Goal: Transaction & Acquisition: Purchase product/service

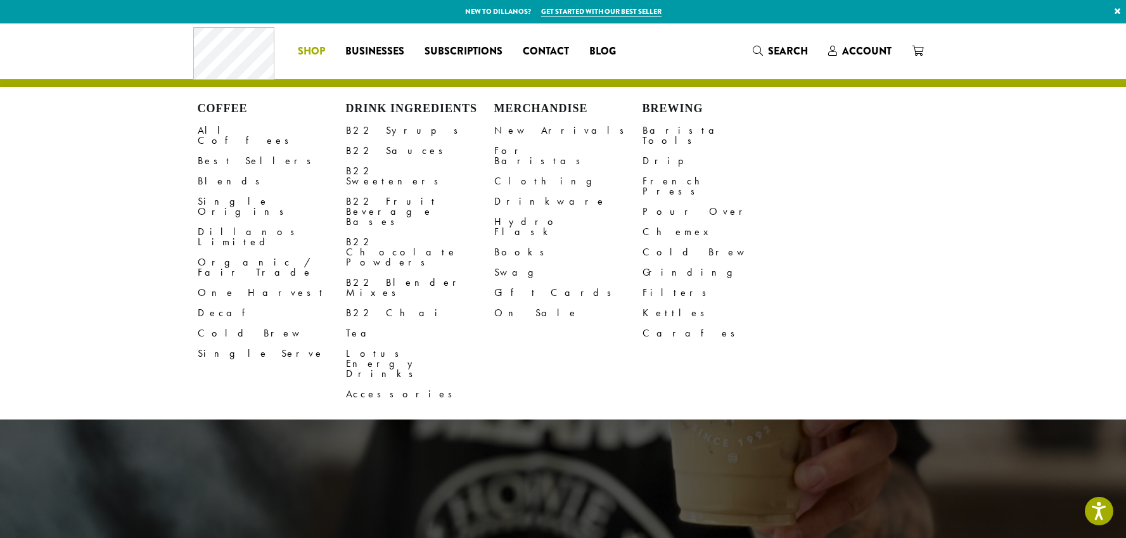
click at [316, 54] on span "Shop" at bounding box center [311, 52] width 27 height 16
click at [242, 191] on link "Single Origins" at bounding box center [272, 206] width 148 height 30
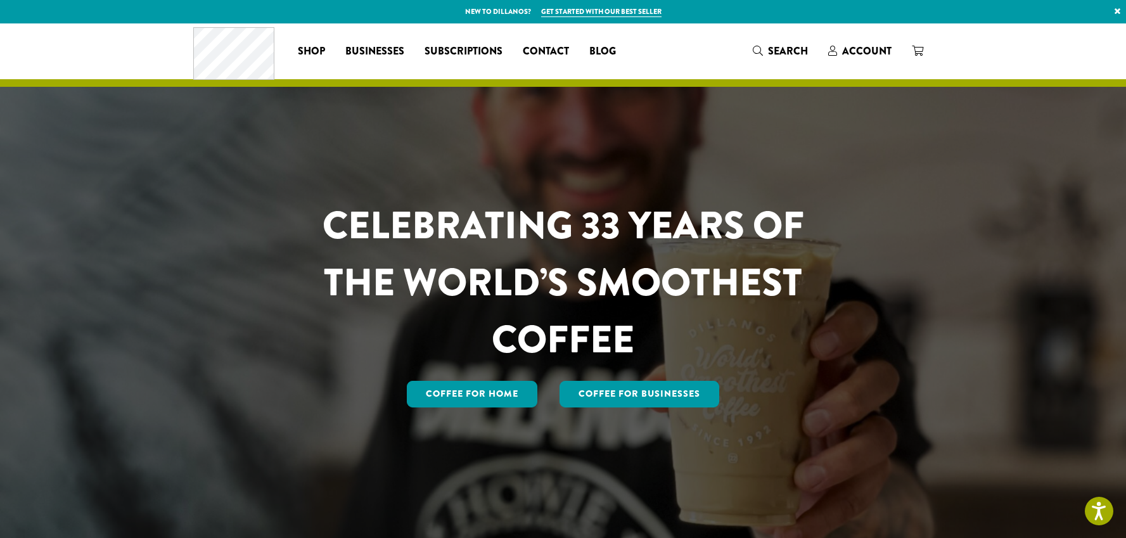
scroll to position [3, 0]
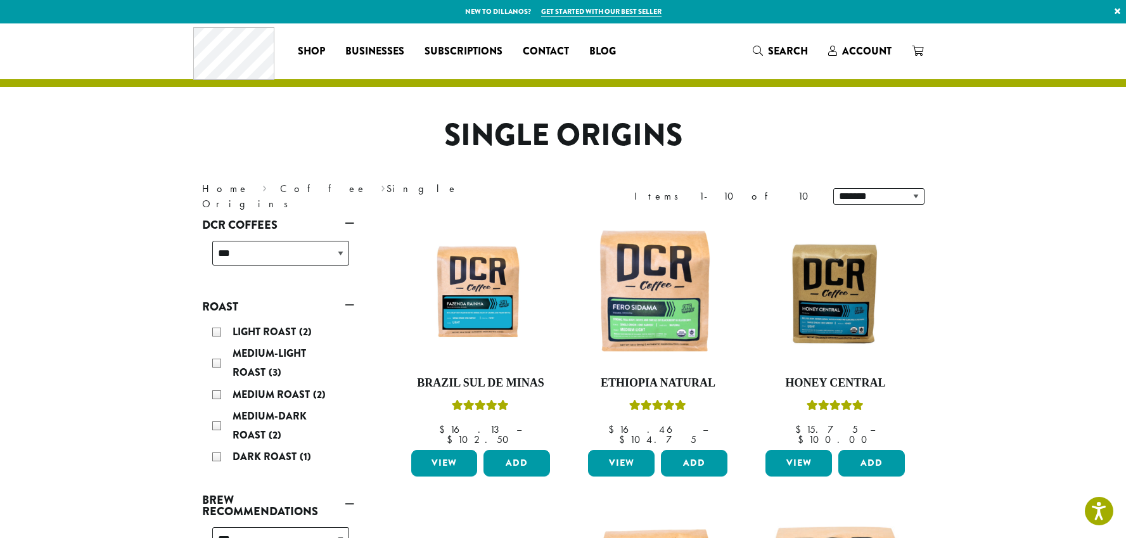
click at [520, 458] on button "Add" at bounding box center [517, 463] width 67 height 27
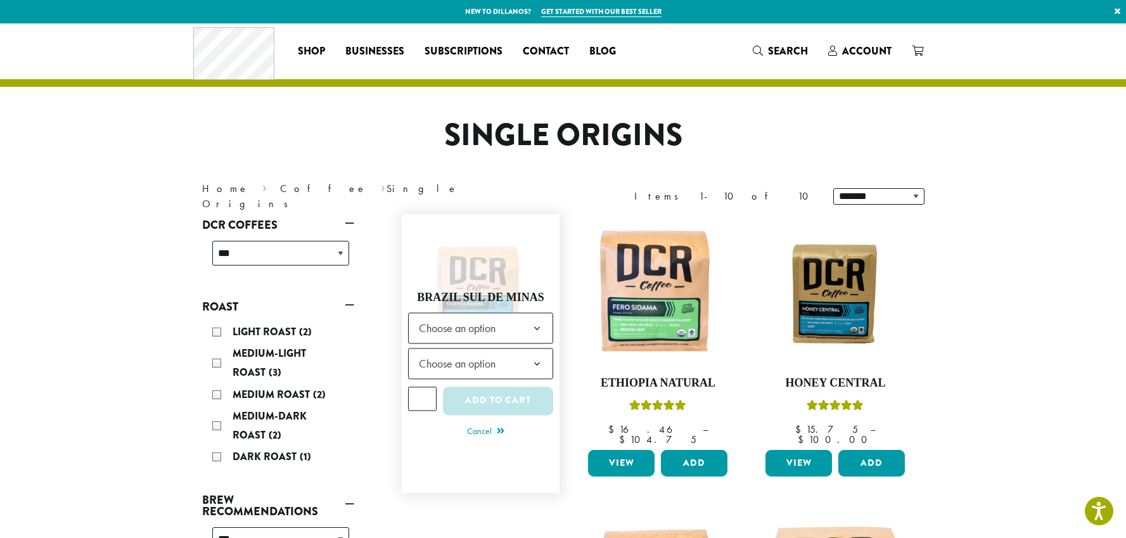
click at [506, 329] on span "Choose an option" at bounding box center [461, 328] width 94 height 25
click at [520, 362] on span "Choose an option" at bounding box center [481, 363] width 146 height 31
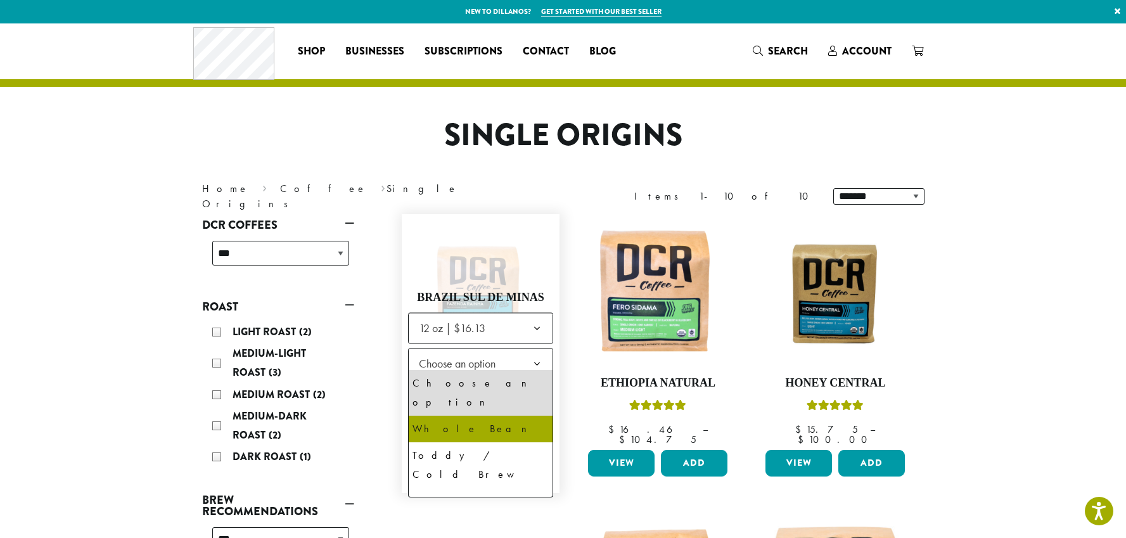
select select "*********"
select select "**********"
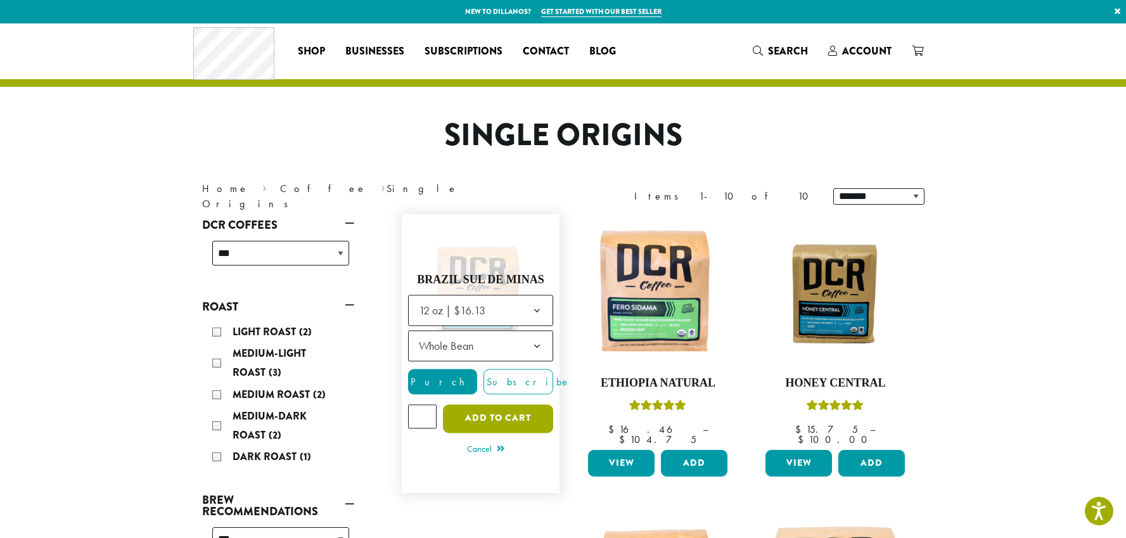
click at [515, 416] on button "Add to cart" at bounding box center [498, 418] width 110 height 29
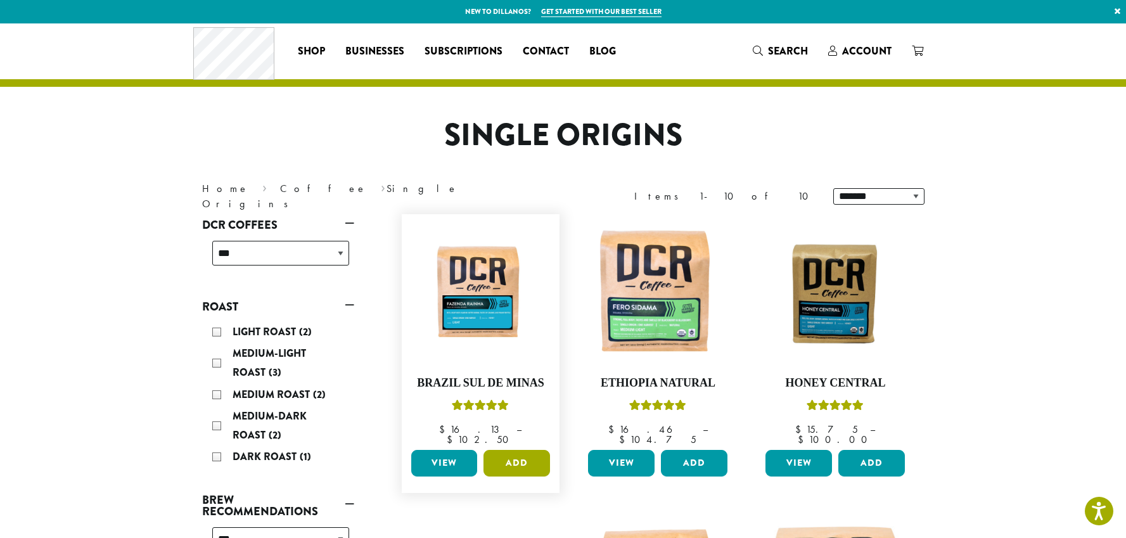
click at [517, 451] on button "Add" at bounding box center [517, 463] width 67 height 27
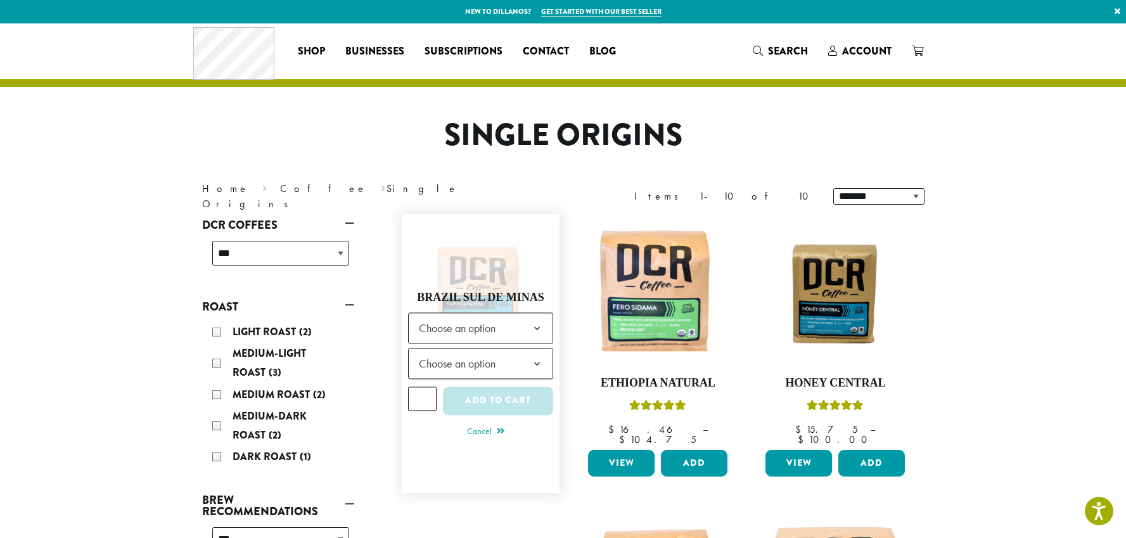
scroll to position [3, 0]
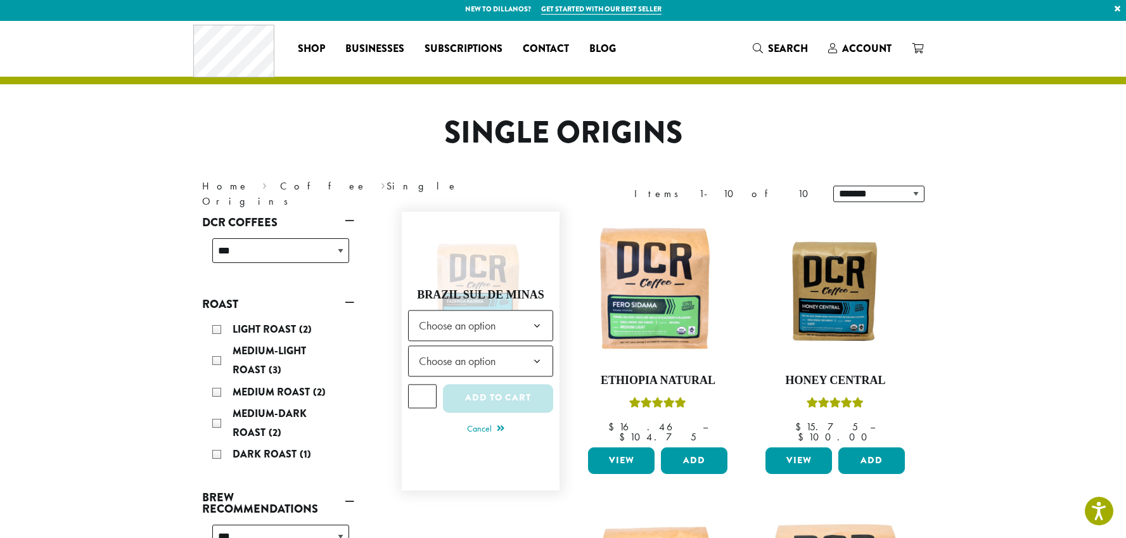
click at [501, 297] on h4 "Brazil Sul De Minas" at bounding box center [481, 295] width 146 height 14
click at [523, 328] on b at bounding box center [537, 326] width 31 height 31
click at [529, 367] on b at bounding box center [537, 361] width 31 height 31
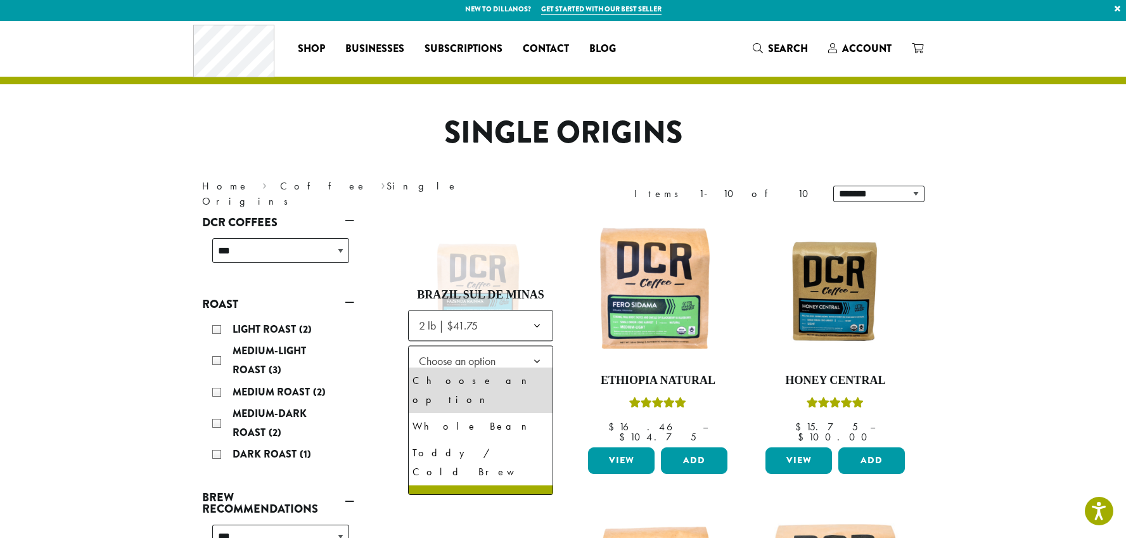
select select "**********"
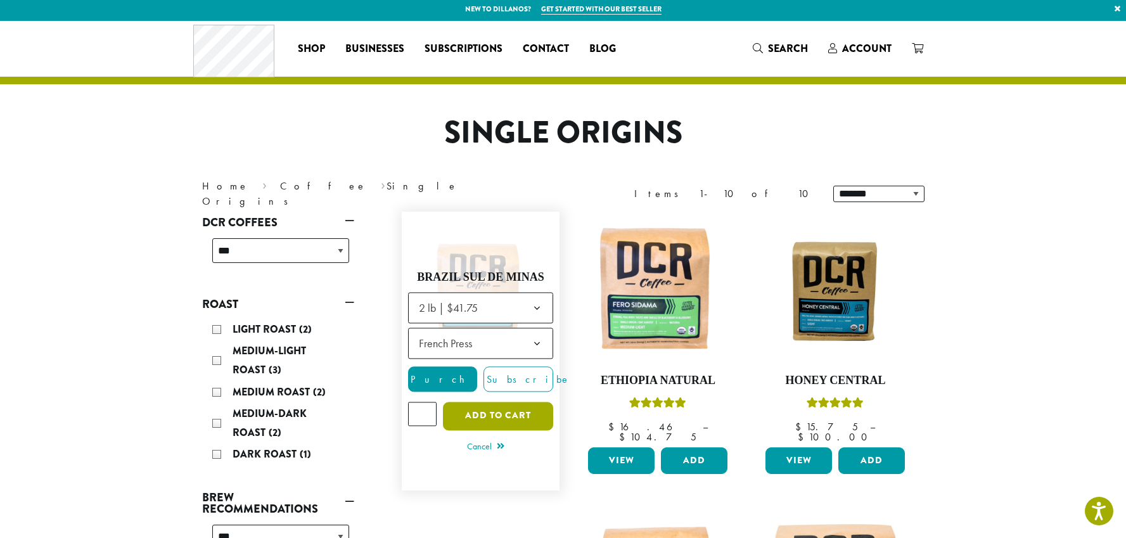
click at [508, 418] on button "Add to cart" at bounding box center [498, 416] width 110 height 29
click at [478, 414] on button "Add to cart" at bounding box center [498, 416] width 110 height 29
click at [463, 417] on button "Add to cart" at bounding box center [498, 416] width 110 height 29
click at [484, 413] on button "Add to cart" at bounding box center [498, 416] width 110 height 29
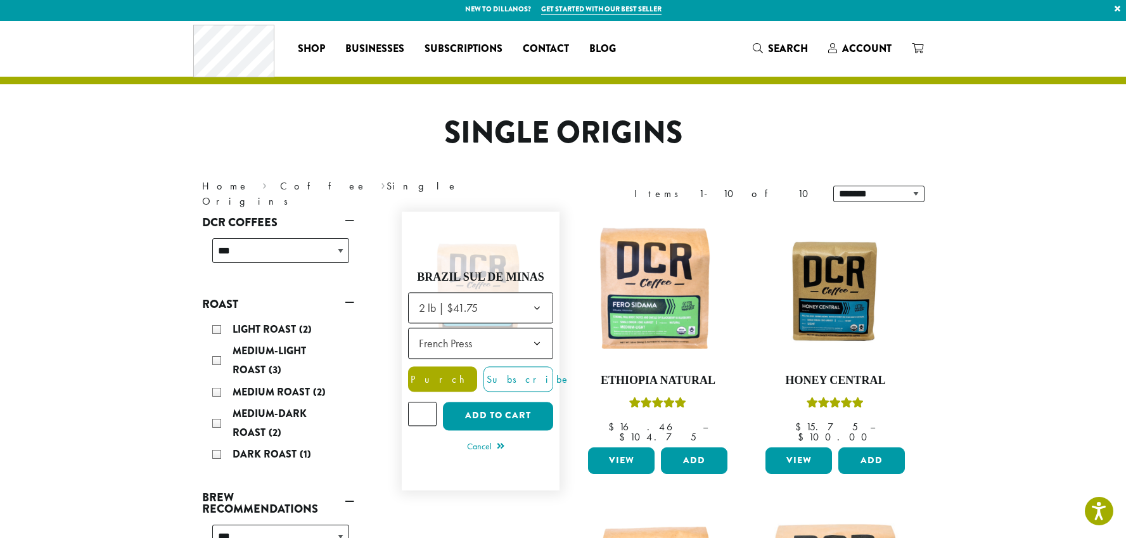
click at [462, 384] on label "Purchase" at bounding box center [443, 378] width 70 height 25
click at [452, 379] on span "Purchase" at bounding box center [462, 379] width 107 height 13
drag, startPoint x: 449, startPoint y: 378, endPoint x: 432, endPoint y: 378, distance: 17.1
click at [448, 378] on span "Purchase" at bounding box center [462, 379] width 107 height 13
click at [408, 373] on link "Brazil Sul De Minas $ 16.13 – $ 102.50 Price range: $16.13 through $102.50" at bounding box center [481, 351] width 146 height 266
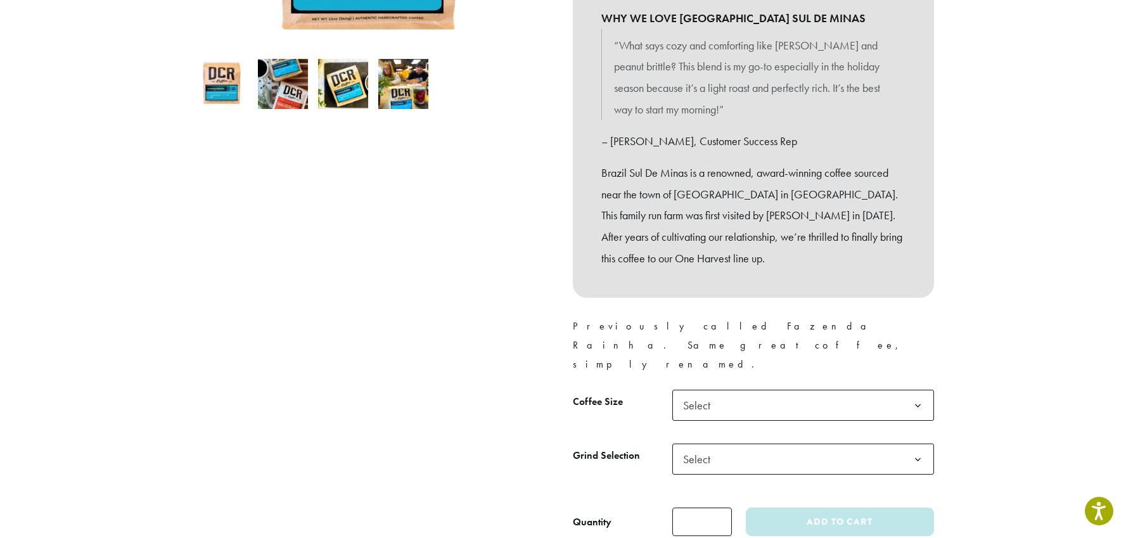
scroll to position [361, 0]
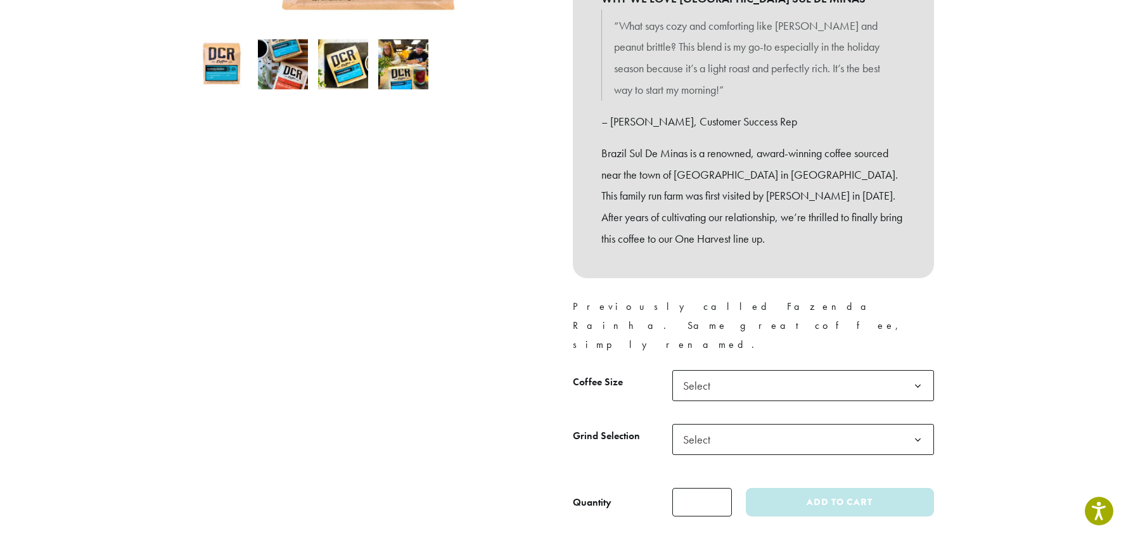
click at [708, 373] on span "Select" at bounding box center [700, 385] width 45 height 25
click at [719, 427] on span "Select" at bounding box center [700, 439] width 45 height 25
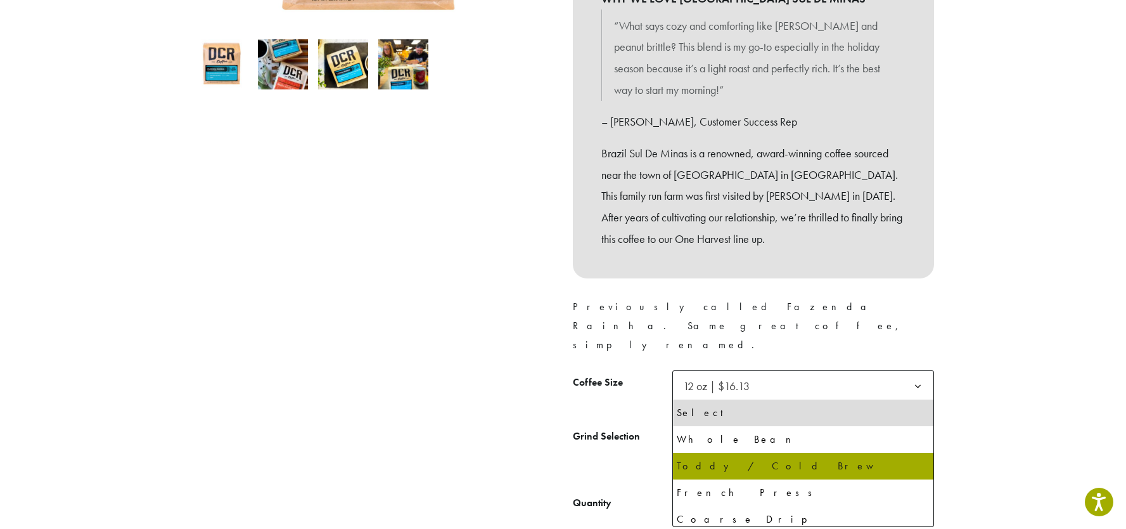
select select "*********"
select select "**********"
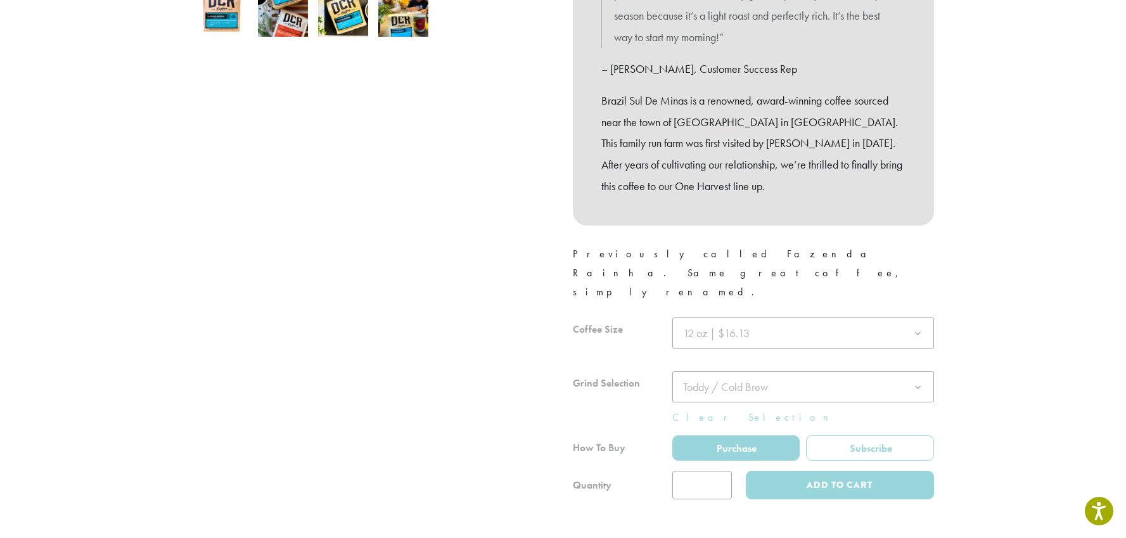
scroll to position [417, 0]
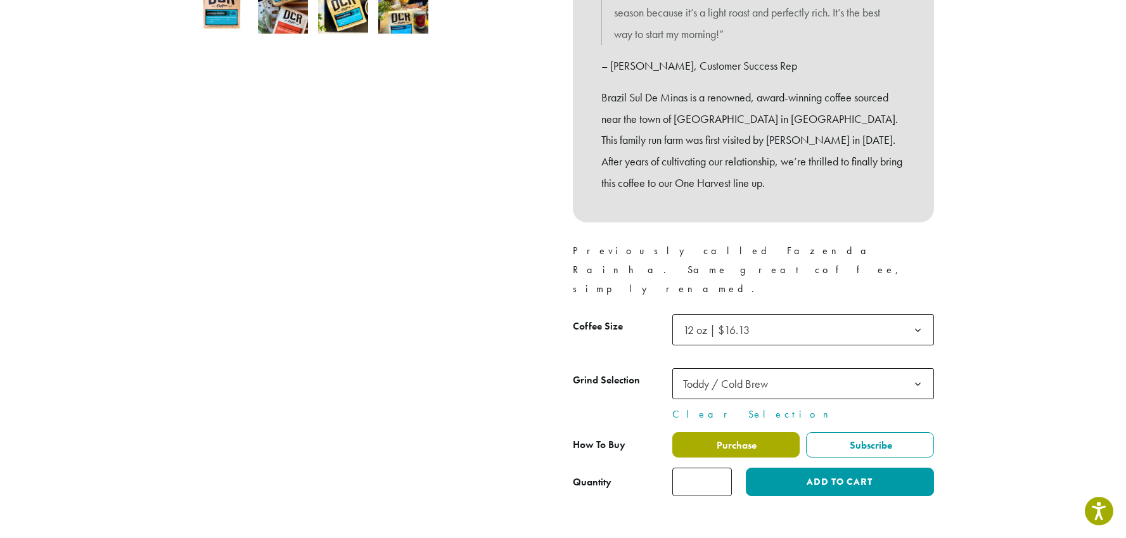
click at [700, 432] on label "Purchase" at bounding box center [736, 444] width 128 height 25
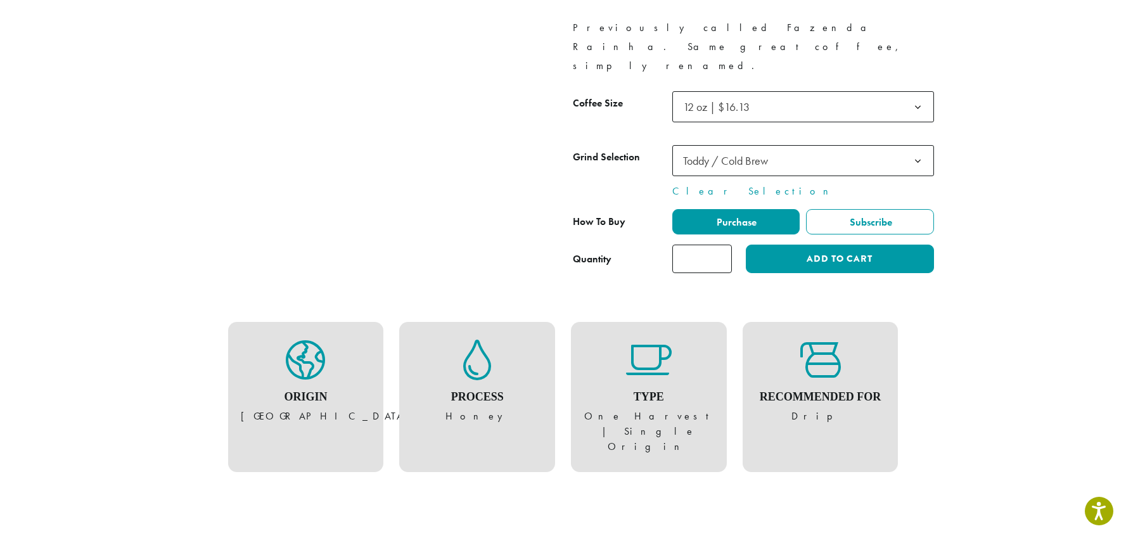
scroll to position [667, 0]
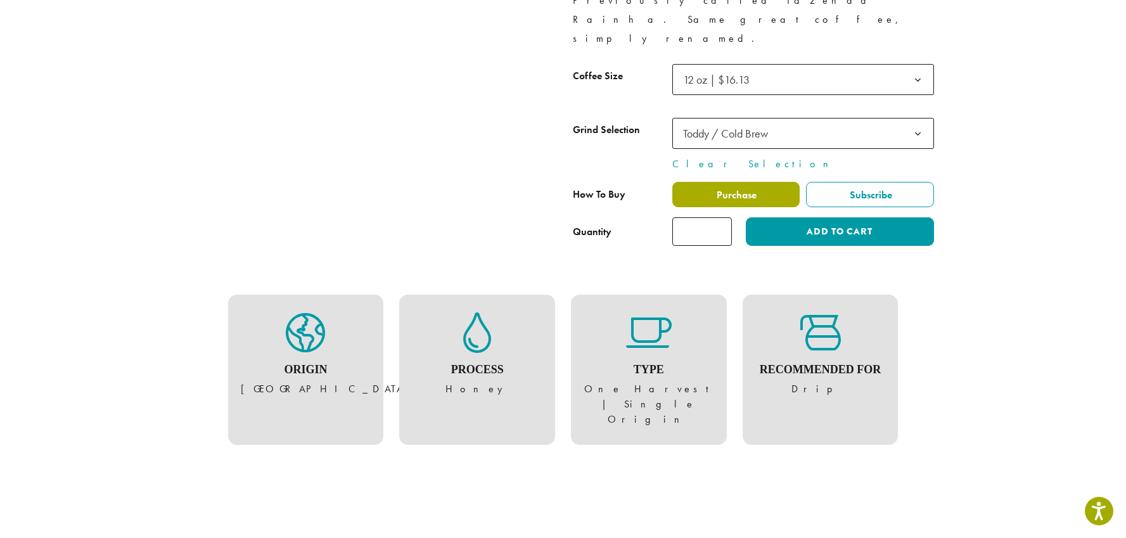
click at [695, 182] on label "Purchase" at bounding box center [736, 194] width 128 height 25
click at [706, 182] on label "Purchase" at bounding box center [736, 194] width 128 height 25
click at [507, 363] on h4 "Process" at bounding box center [477, 370] width 131 height 14
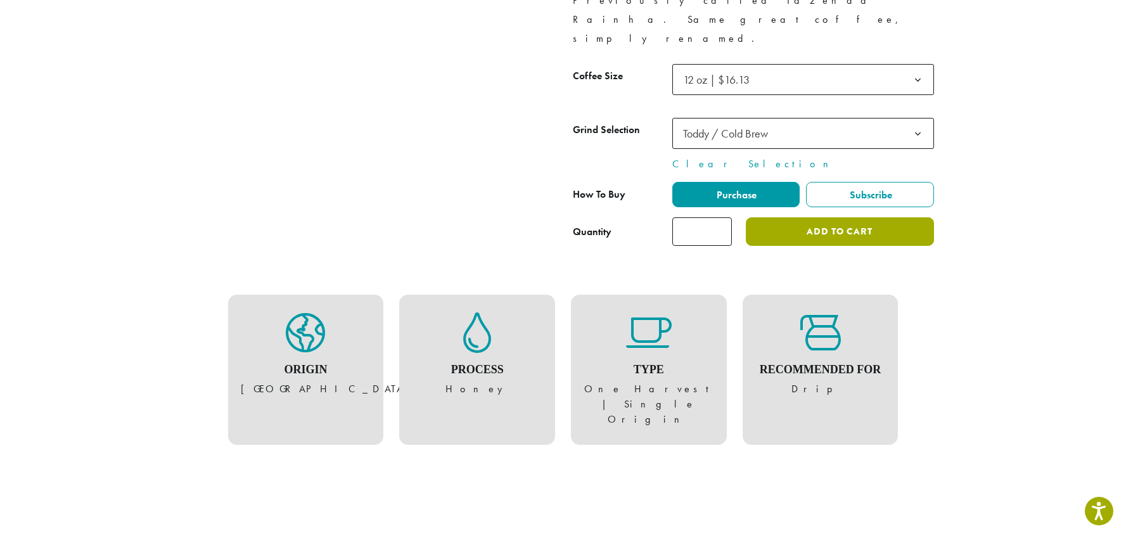
click at [754, 217] on button "Add to cart" at bounding box center [840, 231] width 188 height 29
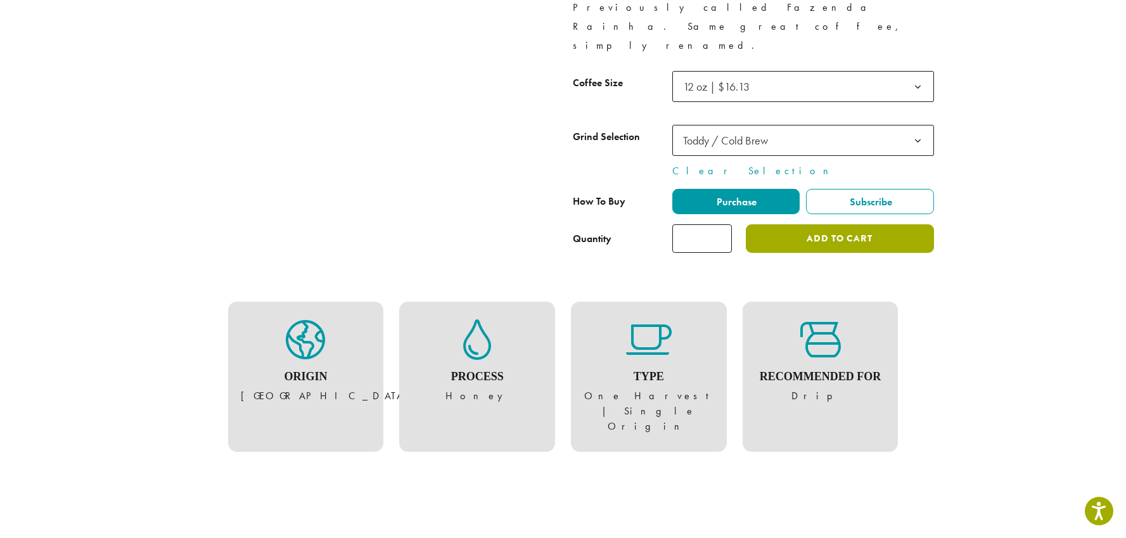
scroll to position [660, 0]
click at [775, 225] on button "Add to cart" at bounding box center [840, 239] width 188 height 29
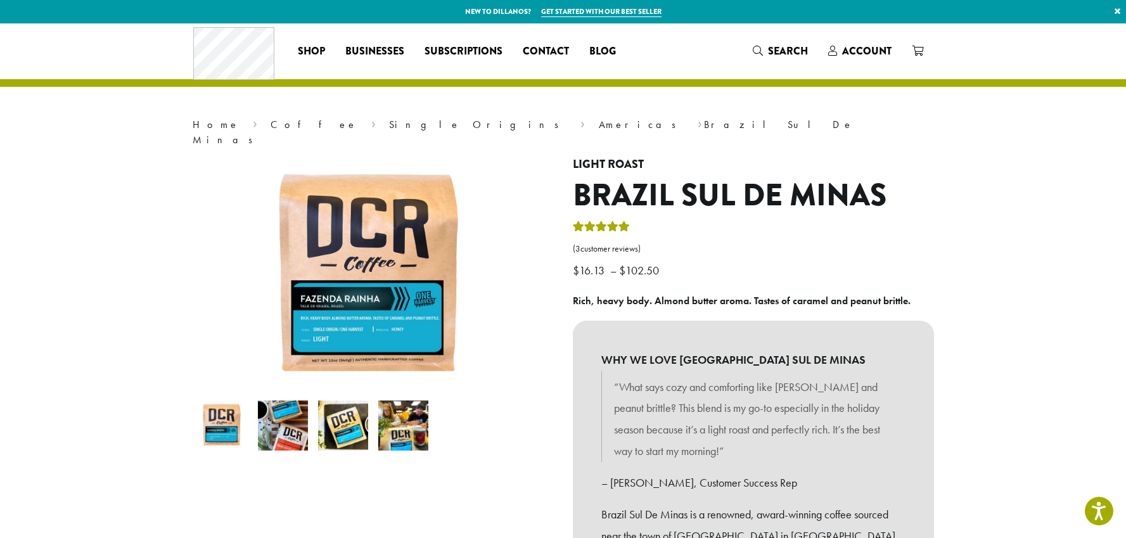
scroll to position [25, 0]
click at [923, 51] on link "6" at bounding box center [918, 51] width 32 height 21
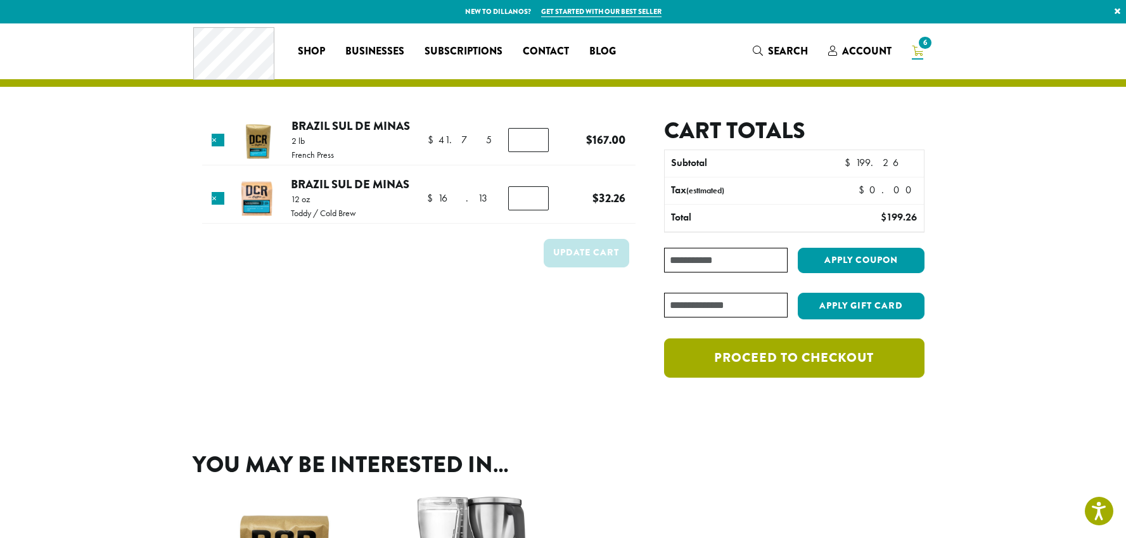
click at [714, 361] on link "Proceed to checkout" at bounding box center [794, 357] width 260 height 39
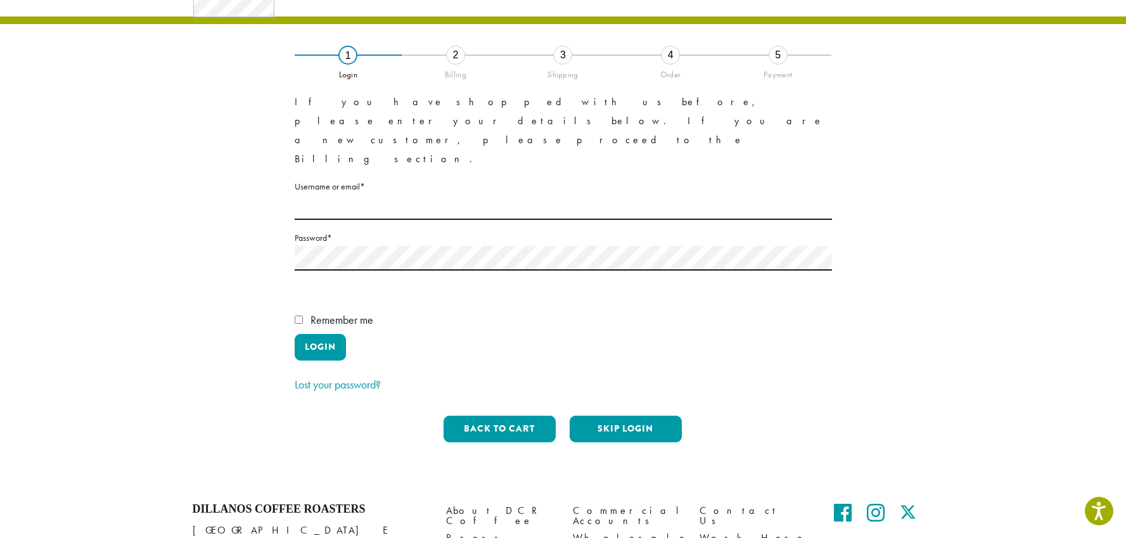
scroll to position [84, 0]
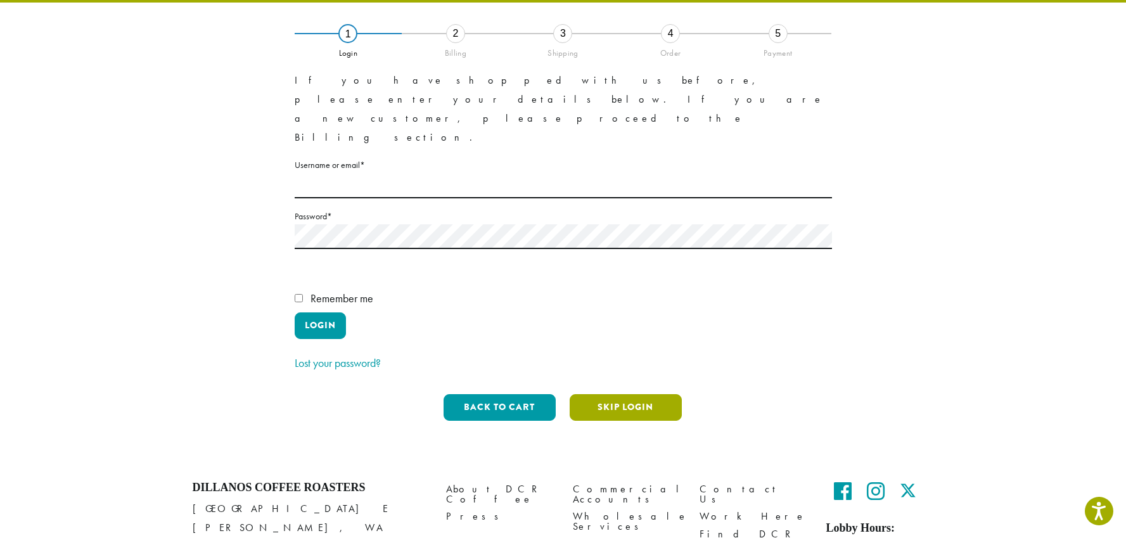
click at [652, 394] on button "Skip Login" at bounding box center [626, 407] width 112 height 27
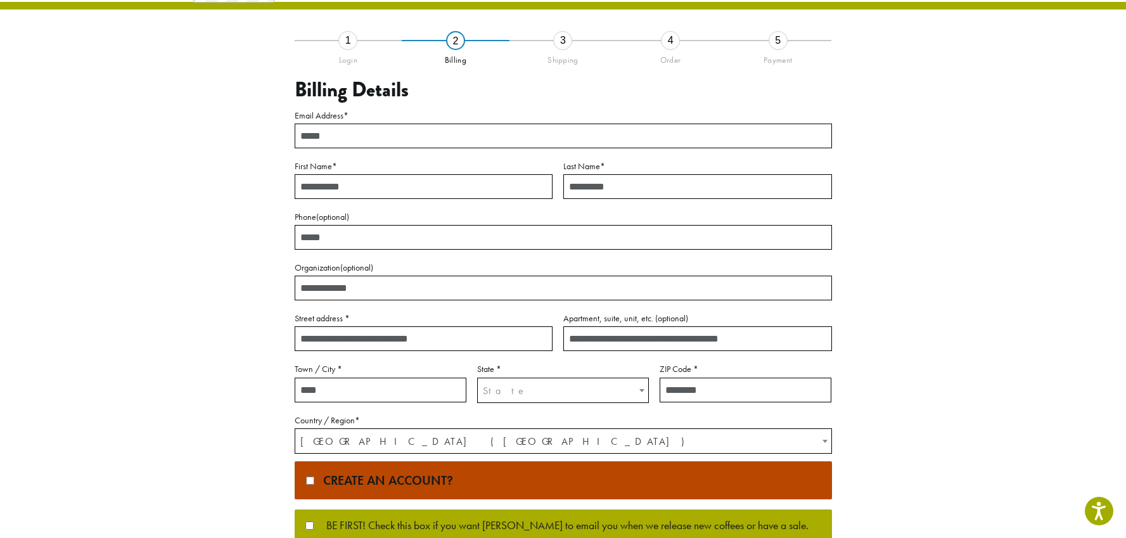
scroll to position [0, 0]
